Goal: Transaction & Acquisition: Purchase product/service

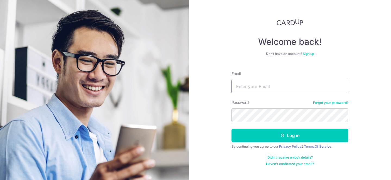
click at [276, 86] on input "Email" at bounding box center [290, 87] width 117 height 14
type input "tongyinfu@hotmail.com"
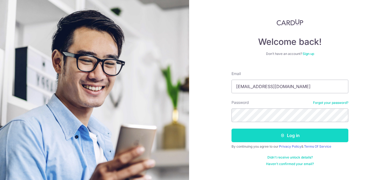
click at [288, 136] on button "Log in" at bounding box center [290, 136] width 117 height 14
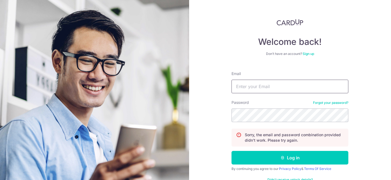
click at [269, 89] on input "Email" at bounding box center [290, 87] width 117 height 14
type input "[EMAIL_ADDRESS][DOMAIN_NAME]"
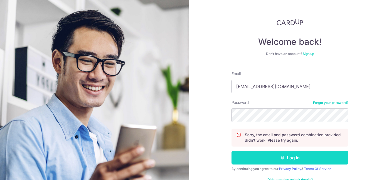
click at [284, 154] on button "Log in" at bounding box center [290, 158] width 117 height 14
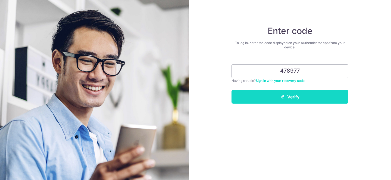
type input "478977"
click at [292, 92] on button "Verify" at bounding box center [290, 97] width 117 height 14
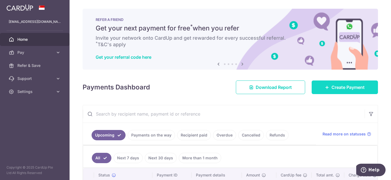
click at [332, 87] on span "Create Payment" at bounding box center [348, 87] width 33 height 7
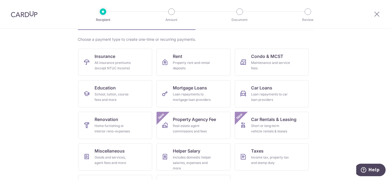
scroll to position [36, 0]
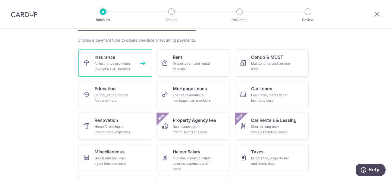
click at [105, 59] on span "Insurance" at bounding box center [105, 57] width 21 height 7
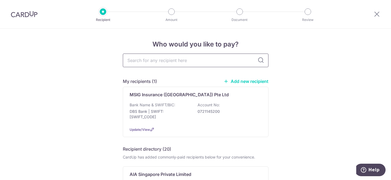
click at [158, 61] on input "text" at bounding box center [196, 61] width 146 height 14
type input "manu"
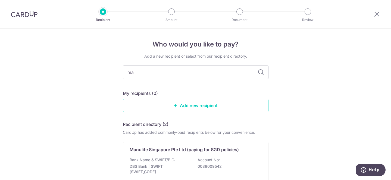
type input "m"
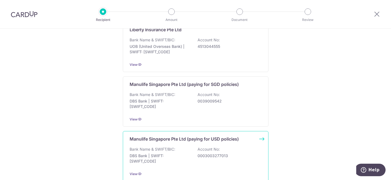
scroll to position [520, 0]
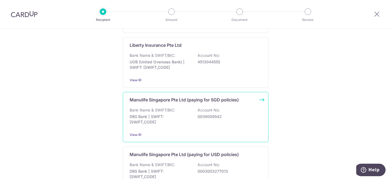
click at [191, 107] on div "Bank Name & SWIFT/BIC: DBS Bank | SWIFT: DBSSSGSGXXX Account No: 0039009542" at bounding box center [196, 117] width 132 height 20
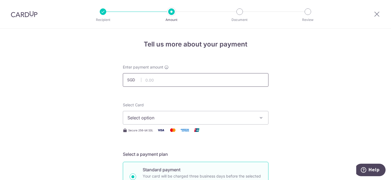
click at [210, 84] on input "text" at bounding box center [196, 80] width 146 height 14
type input "1,704.35"
click at [220, 119] on span "Select option" at bounding box center [191, 117] width 127 height 7
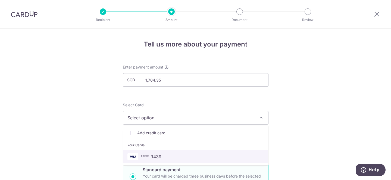
drag, startPoint x: 200, startPoint y: 157, endPoint x: 213, endPoint y: 157, distance: 13.9
click at [199, 157] on span "**** 9439" at bounding box center [196, 156] width 136 height 7
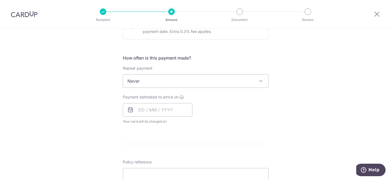
scroll to position [190, 0]
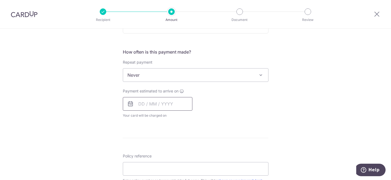
click at [169, 103] on input "text" at bounding box center [158, 104] width 70 height 14
click at [176, 164] on link "16" at bounding box center [177, 164] width 9 height 9
type input "[DATE]"
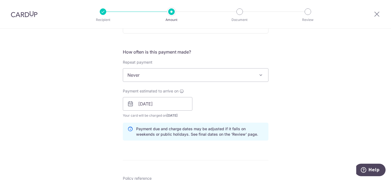
click at [315, 134] on div "Tell us more about your payment Enter payment amount SGD 1,704.35 1704.35 Selec…" at bounding box center [195, 95] width 391 height 514
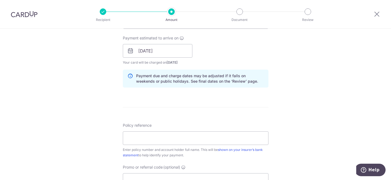
scroll to position [272, 0]
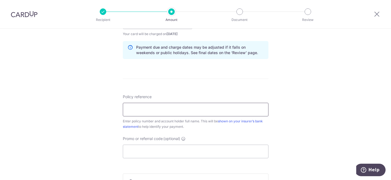
click at [156, 110] on input "Policy reference" at bounding box center [196, 110] width 146 height 14
paste input "1493121374"
type input "1493121374 Jake Tong Jing Xiong"
click at [288, 144] on div "Tell us more about your payment Enter payment amount SGD 1,704.35 1704.35 Selec…" at bounding box center [195, 14] width 391 height 514
click at [175, 149] on input "Promo or referral code (optional)" at bounding box center [196, 152] width 146 height 14
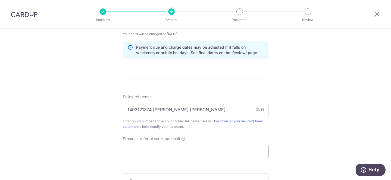
paste input "OFF225"
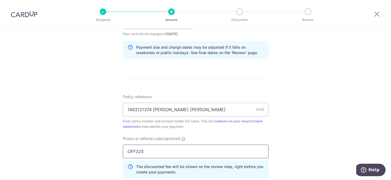
type input "OFF225"
drag, startPoint x: 280, startPoint y: 133, endPoint x: 285, endPoint y: 136, distance: 5.7
click at [281, 133] on div "Tell us more about your payment Enter payment amount SGD 1,704.35 1704.35 Selec…" at bounding box center [195, 26] width 391 height 539
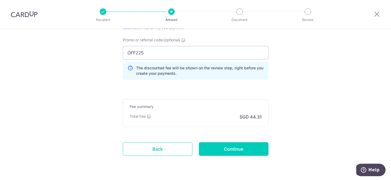
scroll to position [387, 0]
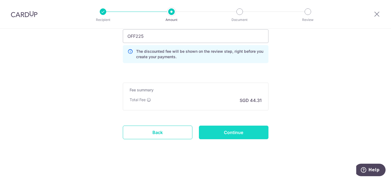
click at [245, 135] on input "Continue" at bounding box center [234, 133] width 70 height 14
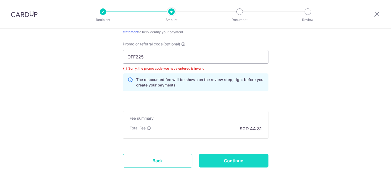
scroll to position [313, 0]
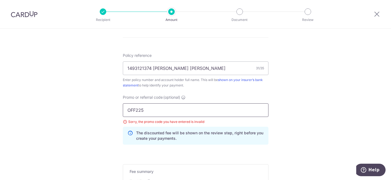
drag, startPoint x: 151, startPoint y: 114, endPoint x: 107, endPoint y: 114, distance: 43.8
type input "OFF225"
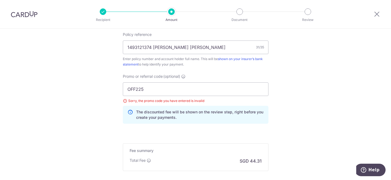
scroll to position [395, 0]
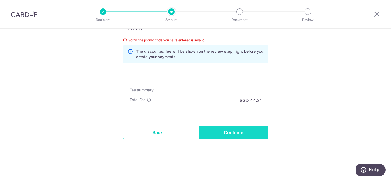
click at [247, 129] on input "Continue" at bounding box center [234, 133] width 70 height 14
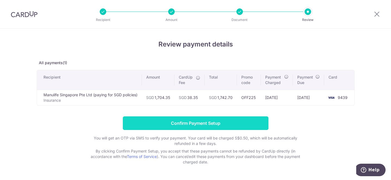
click at [217, 123] on input "Confirm Payment Setup" at bounding box center [196, 123] width 146 height 14
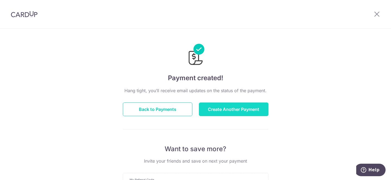
click at [229, 110] on button "Create Another Payment" at bounding box center [234, 109] width 70 height 14
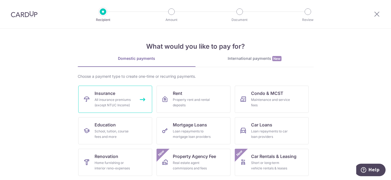
click at [107, 95] on span "Insurance" at bounding box center [105, 93] width 21 height 7
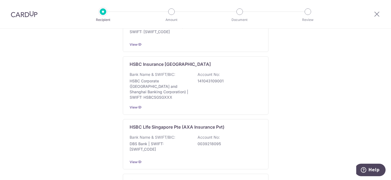
scroll to position [384, 0]
click at [312, 101] on div "Who would you like to pay? My recipients (1) Add new recipient MSIG Insurance (…" at bounding box center [195, 10] width 391 height 731
click at [210, 145] on div "Bank Name & SWIFT/BIC: DBS Bank | SWIFT: [SWIFT_CODE] Account No: 0039218095" at bounding box center [196, 144] width 132 height 20
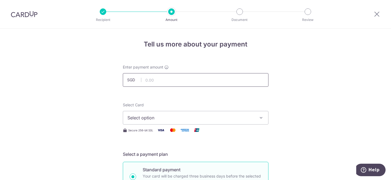
click at [191, 77] on input "text" at bounding box center [196, 80] width 146 height 14
click at [151, 77] on input "text" at bounding box center [196, 80] width 146 height 14
type input "813.00"
click at [246, 120] on span "Select option" at bounding box center [191, 117] width 127 height 7
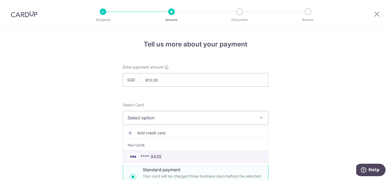
drag, startPoint x: 204, startPoint y: 156, endPoint x: 222, endPoint y: 153, distance: 18.3
click at [204, 156] on span "**** 9439" at bounding box center [196, 156] width 136 height 7
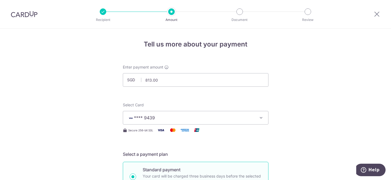
drag, startPoint x: 322, startPoint y: 139, endPoint x: 319, endPoint y: 141, distance: 3.9
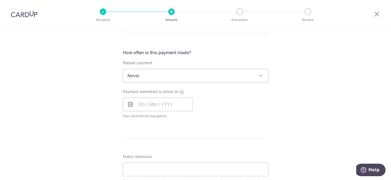
scroll to position [190, 0]
click at [168, 106] on input "text" at bounding box center [158, 104] width 70 height 14
click at [176, 164] on link "16" at bounding box center [177, 164] width 9 height 9
type input "[DATE]"
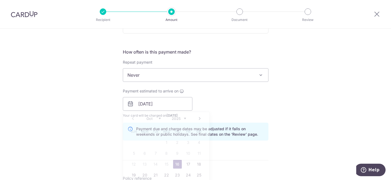
click at [311, 129] on div "Tell us more about your payment Enter payment amount SGD 813.00 813.00 Select C…" at bounding box center [195, 95] width 391 height 514
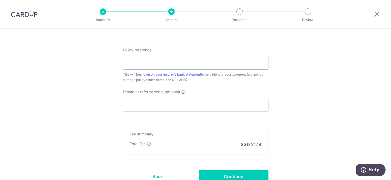
scroll to position [326, 0]
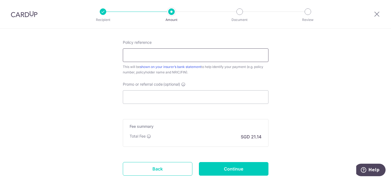
click at [190, 56] on input "Policy reference" at bounding box center [196, 55] width 146 height 14
click at [176, 59] on input "Policy reference" at bounding box center [196, 55] width 146 height 14
paste input "302-7178288"
type input "302-7178288 [PERSON_NAME] [PERSON_NAME]"
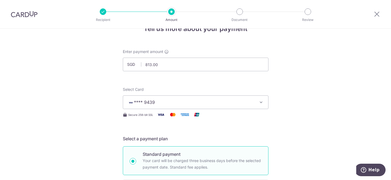
scroll to position [0, 0]
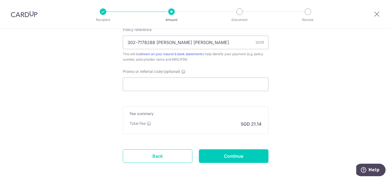
scroll to position [353, 0]
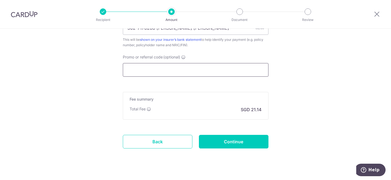
click at [182, 66] on input "Promo or referral code (optional)" at bounding box center [196, 70] width 146 height 14
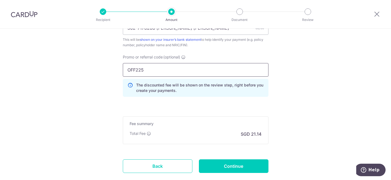
type input "OFF225"
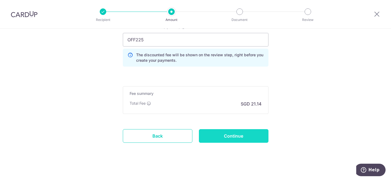
scroll to position [387, 0]
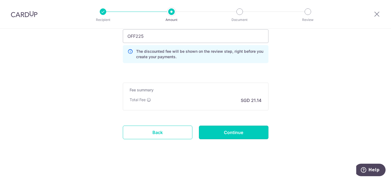
click at [246, 133] on input "Continue" at bounding box center [234, 133] width 70 height 14
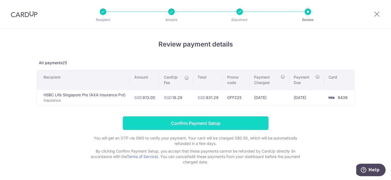
click at [220, 116] on input "Confirm Payment Setup" at bounding box center [196, 123] width 146 height 14
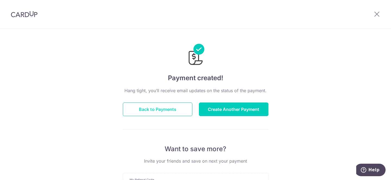
click at [151, 110] on button "Back to Payments" at bounding box center [158, 109] width 70 height 14
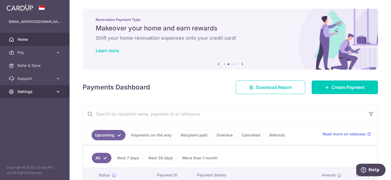
click at [37, 90] on span "Settings" at bounding box center [35, 91] width 36 height 5
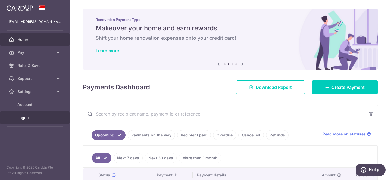
click at [29, 116] on span "Logout" at bounding box center [35, 117] width 36 height 5
